Goal: Task Accomplishment & Management: Use online tool/utility

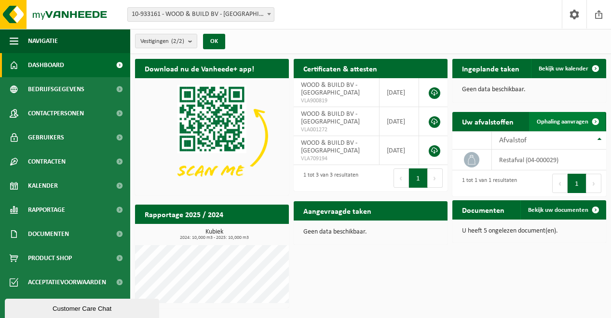
click at [558, 123] on span "Ophaling aanvragen" at bounding box center [563, 122] width 52 height 6
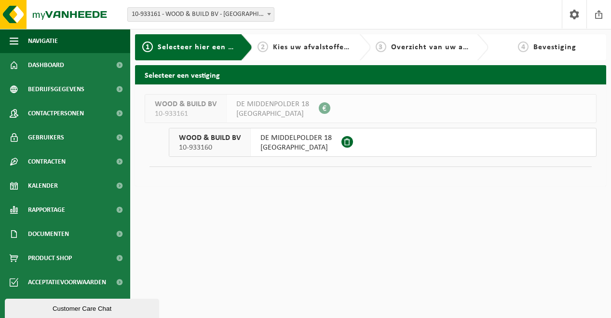
click at [260, 139] on span "DE MIDDELPOLDER 18" at bounding box center [295, 138] width 71 height 10
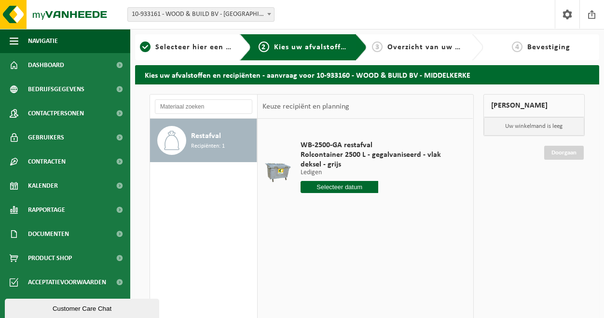
click at [347, 188] on input "text" at bounding box center [339, 187] width 78 height 12
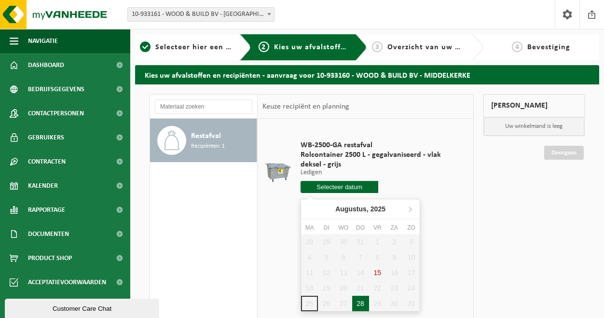
click at [358, 301] on div "28" at bounding box center [360, 303] width 17 height 15
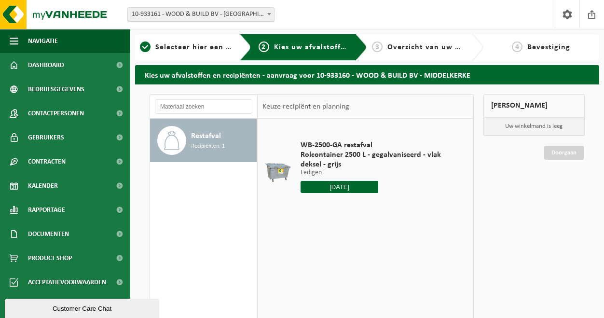
type input "Van 2025-08-28"
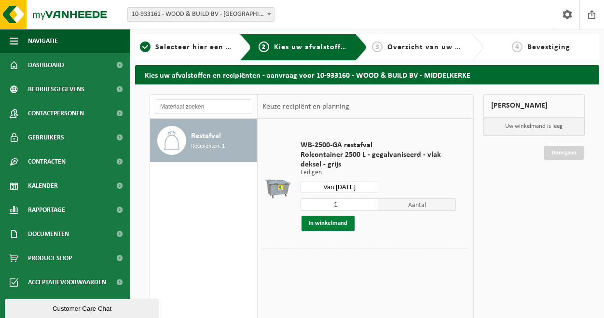
click at [336, 226] on button "In winkelmand" at bounding box center [327, 223] width 53 height 15
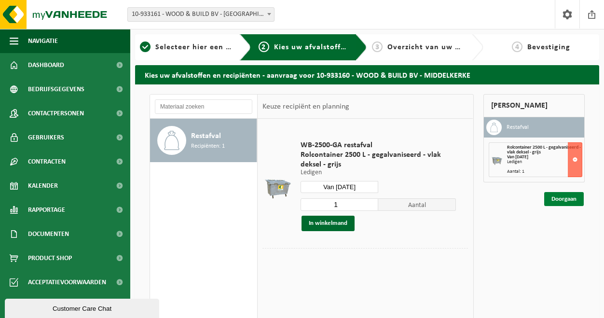
click at [572, 201] on link "Doorgaan" at bounding box center [564, 199] width 40 height 14
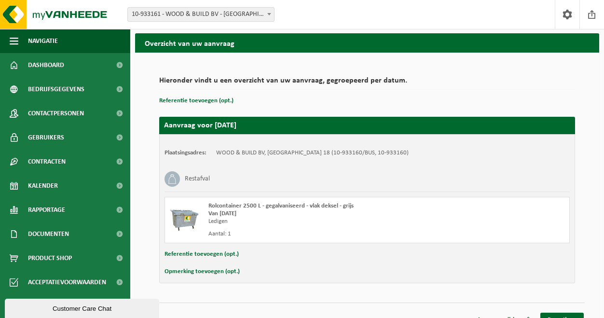
scroll to position [46, 0]
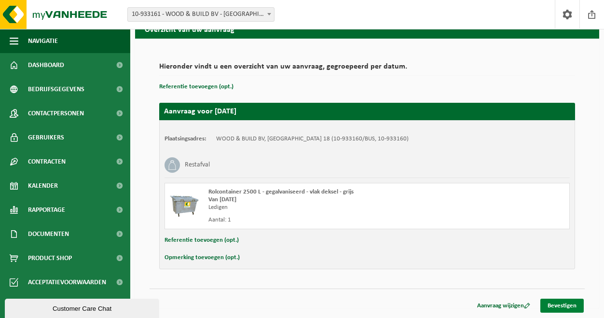
click at [557, 300] on link "Bevestigen" at bounding box center [561, 306] width 43 height 14
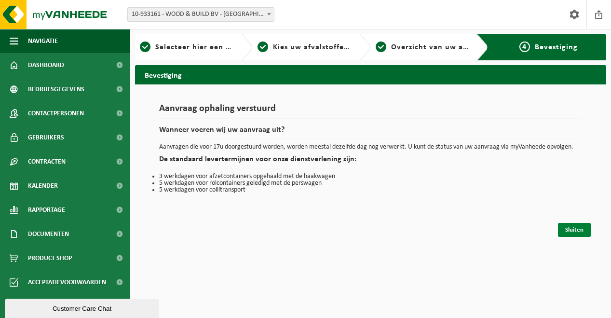
click at [571, 231] on link "Sluiten" at bounding box center [574, 230] width 33 height 14
